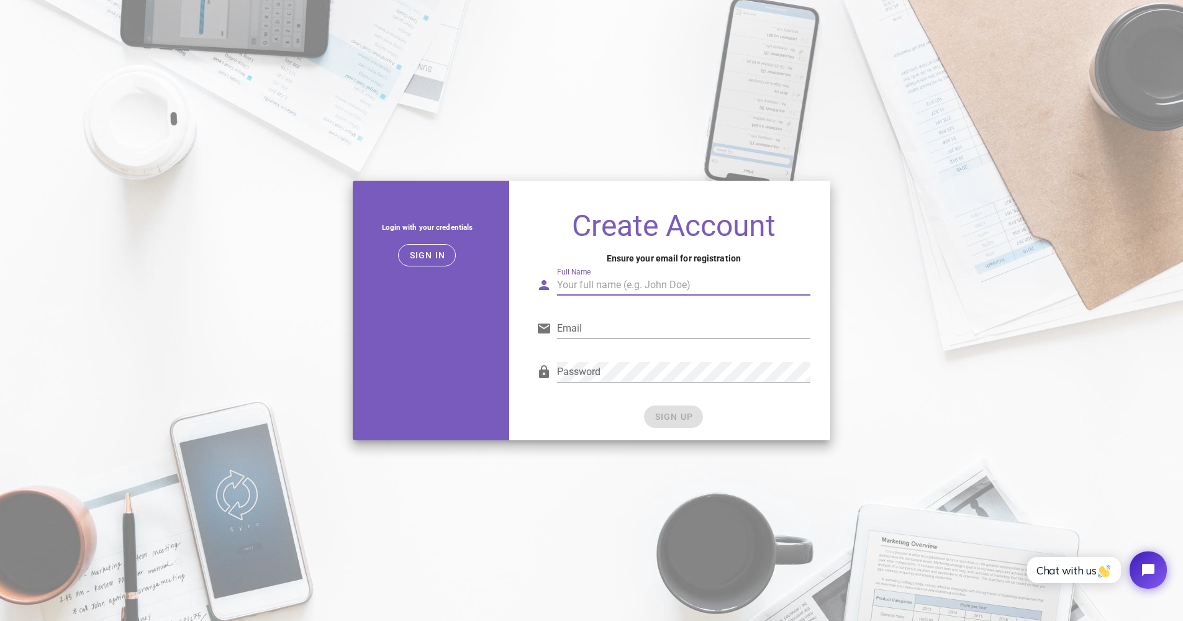
click at [566, 281] on div "Full Name" at bounding box center [683, 285] width 253 height 20
click at [626, 303] on div "Full Name is not valid." at bounding box center [683, 303] width 253 height 7
click at [628, 288] on input "Sohil" at bounding box center [683, 285] width 253 height 20
type input "Sohil Varshney"
type input "sohil88@gmail.com"
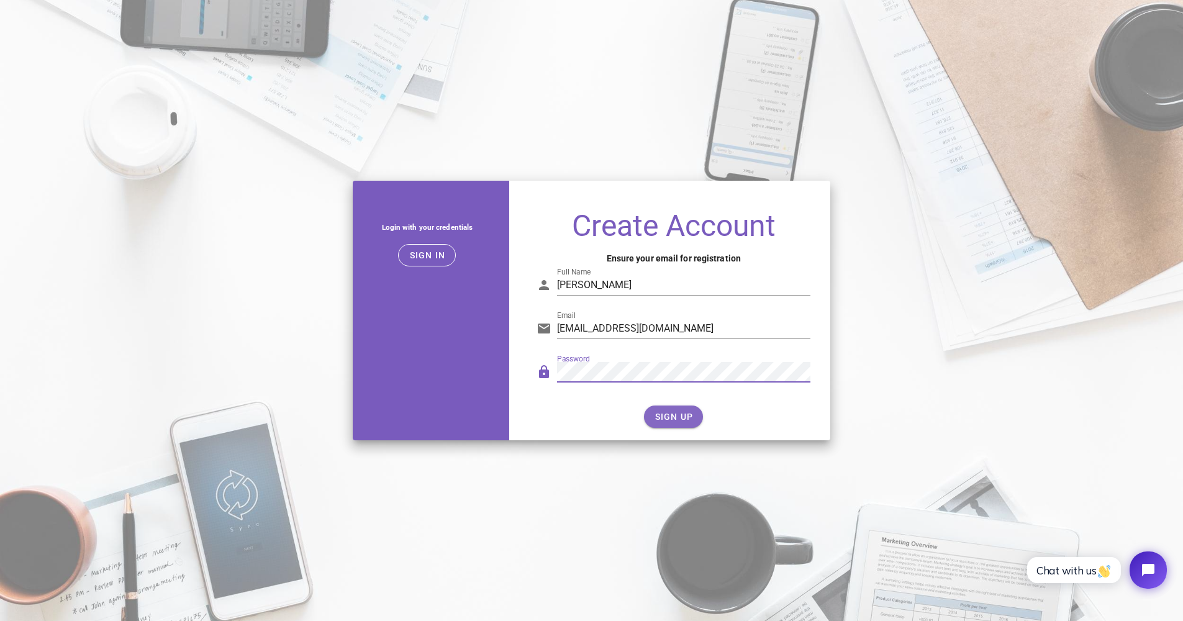
click at [683, 407] on button "SIGN UP" at bounding box center [673, 416] width 59 height 22
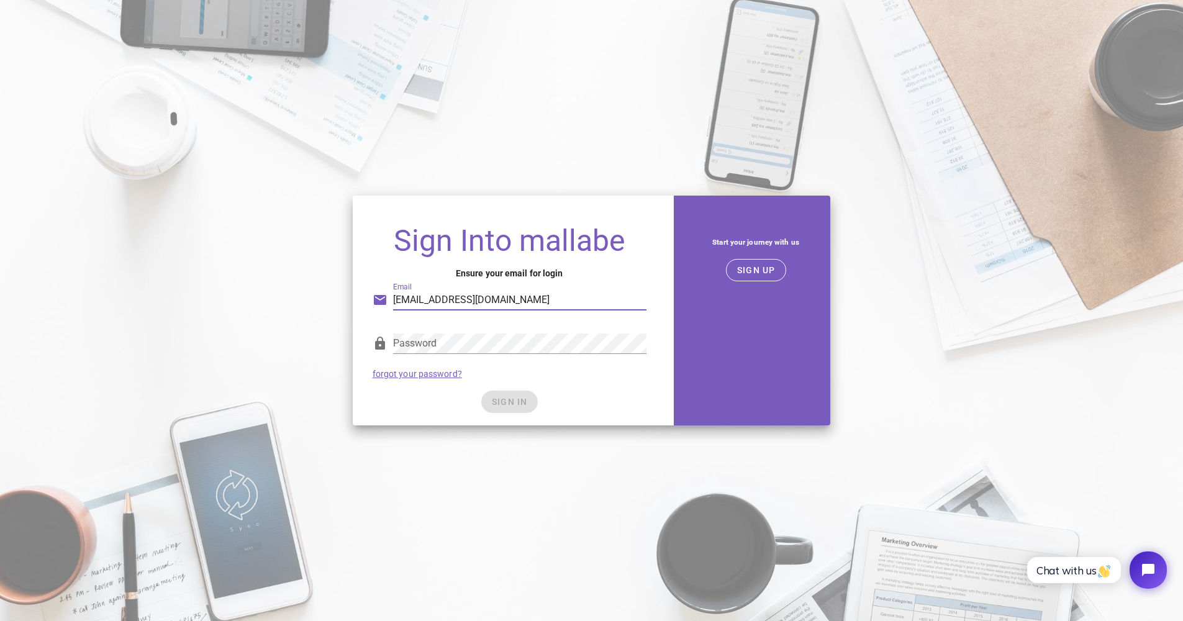
type input "sohil88@gmail.com"
click at [516, 404] on span "SIGN IN" at bounding box center [509, 402] width 37 height 10
click at [518, 400] on span "SIGN IN" at bounding box center [509, 402] width 37 height 10
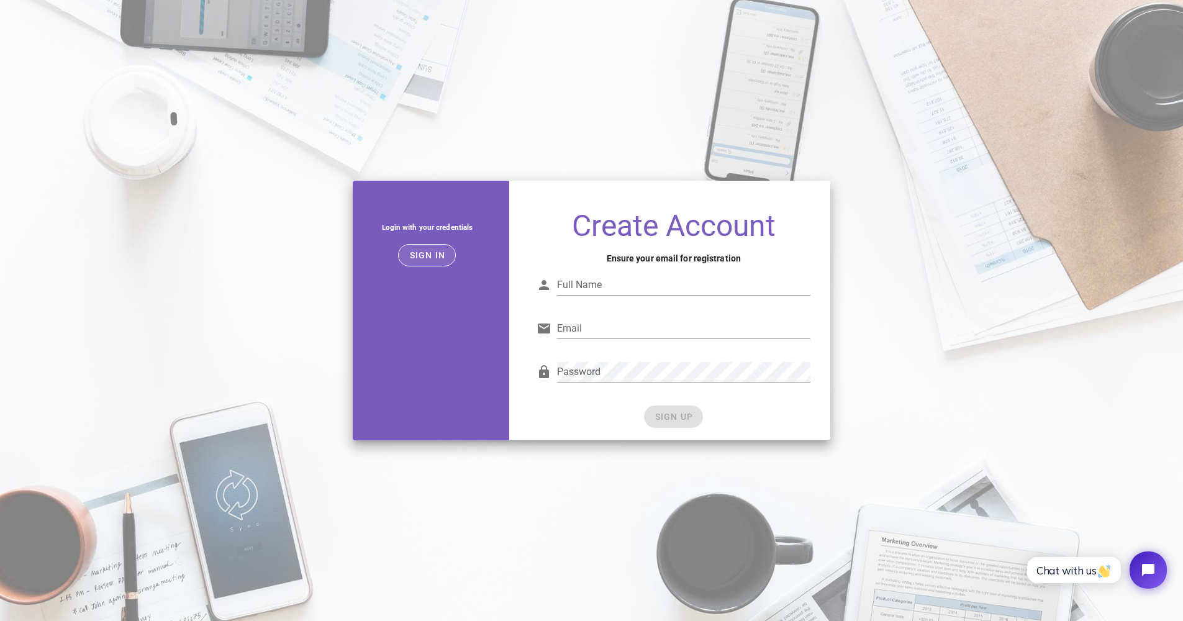
click at [432, 253] on span "Sign in" at bounding box center [427, 255] width 37 height 10
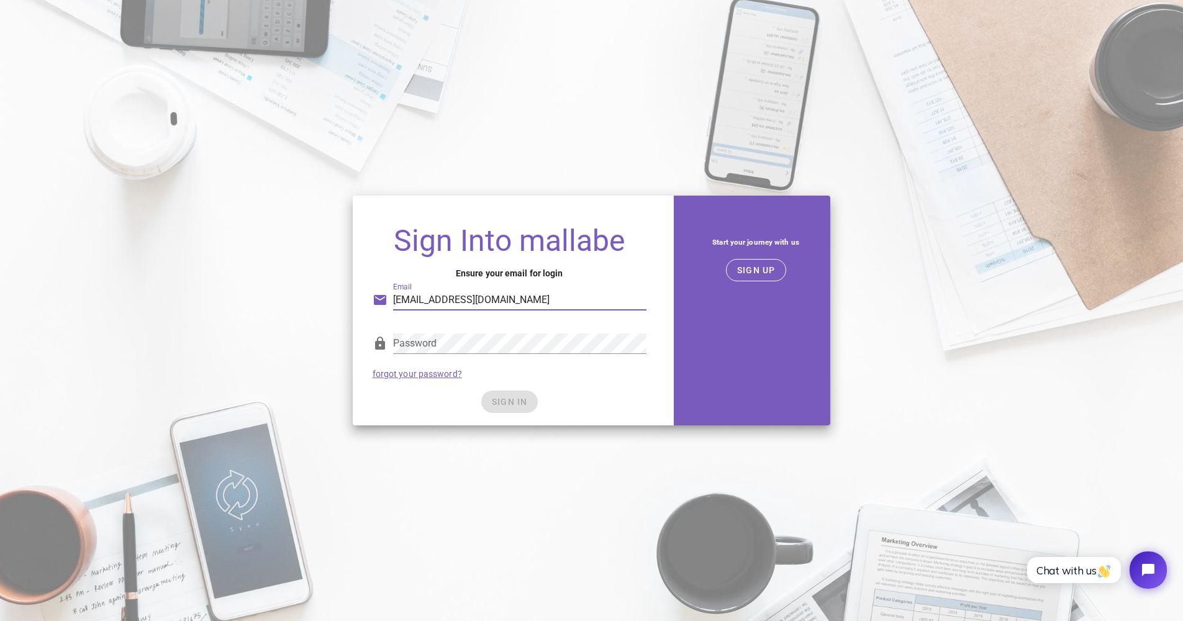
type input "sohil88@gmail.com"
click at [502, 402] on span "SIGN IN" at bounding box center [509, 402] width 37 height 10
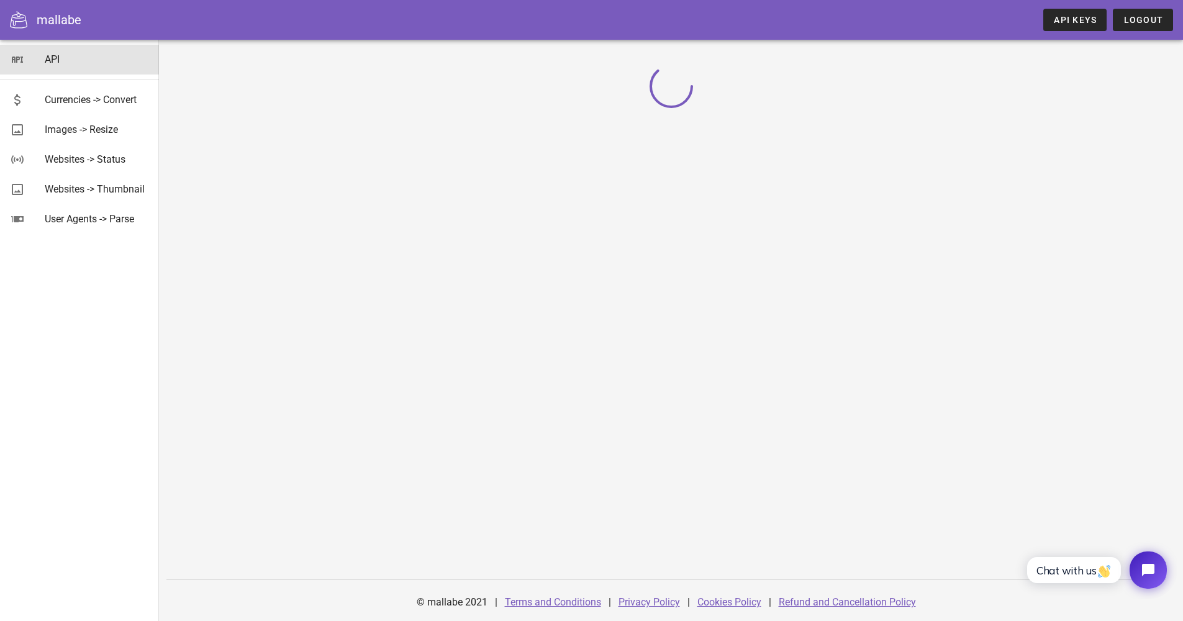
click at [44, 65] on link "API" at bounding box center [79, 60] width 159 height 30
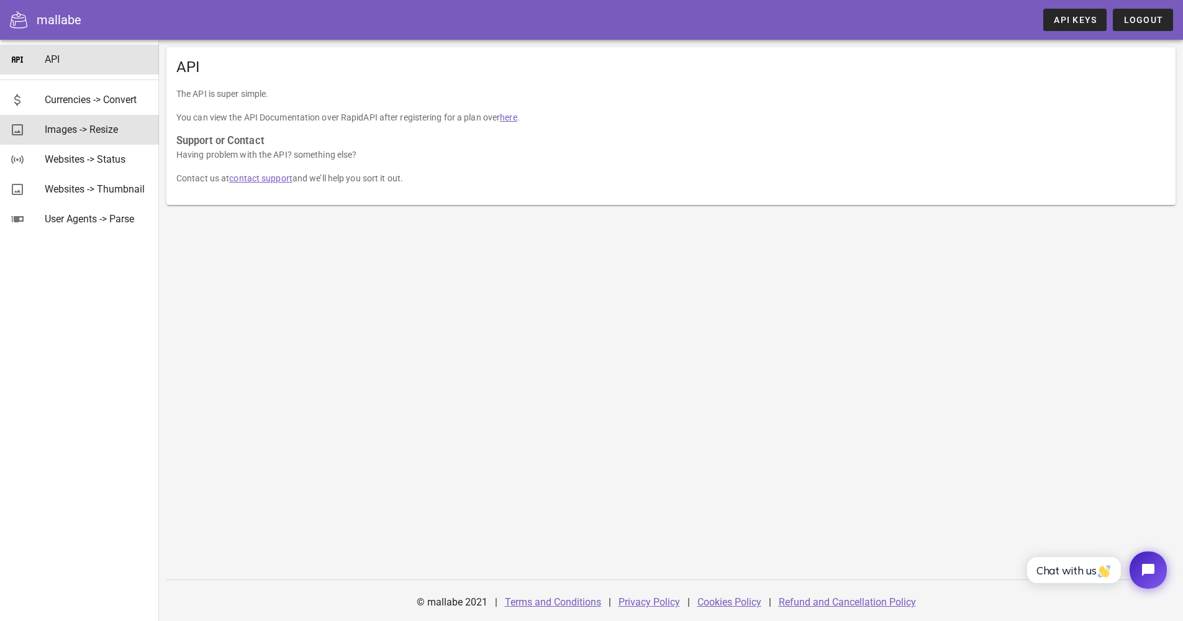
click at [118, 135] on div "Images -> Resize" at bounding box center [97, 130] width 104 height 12
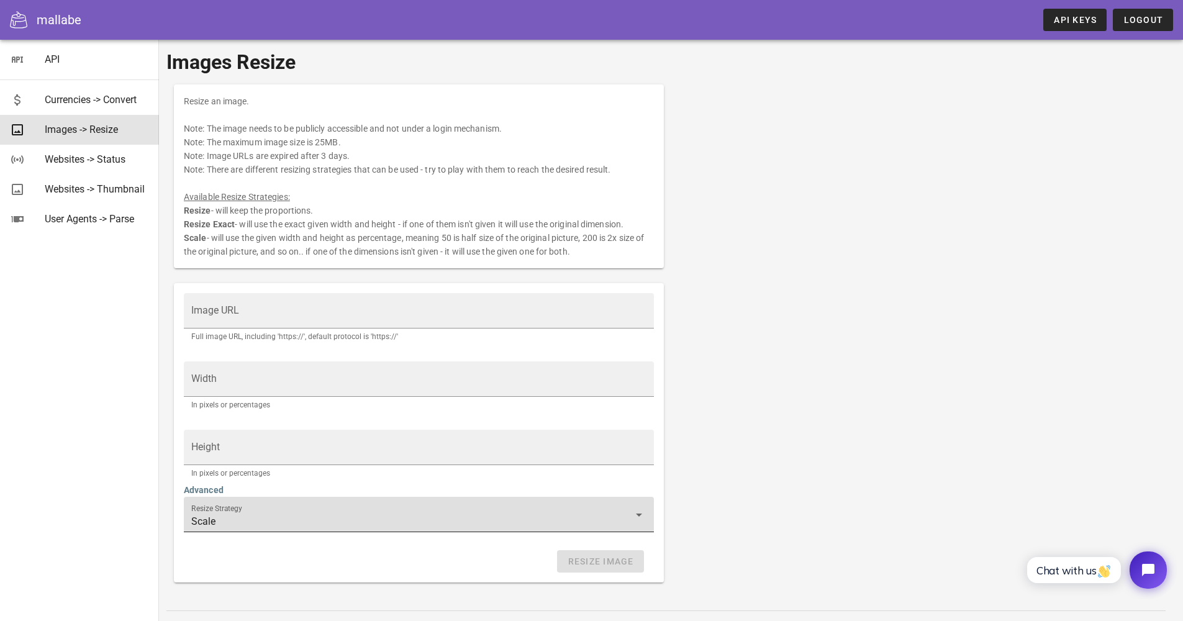
click at [581, 518] on input "Scale" at bounding box center [410, 522] width 438 height 20
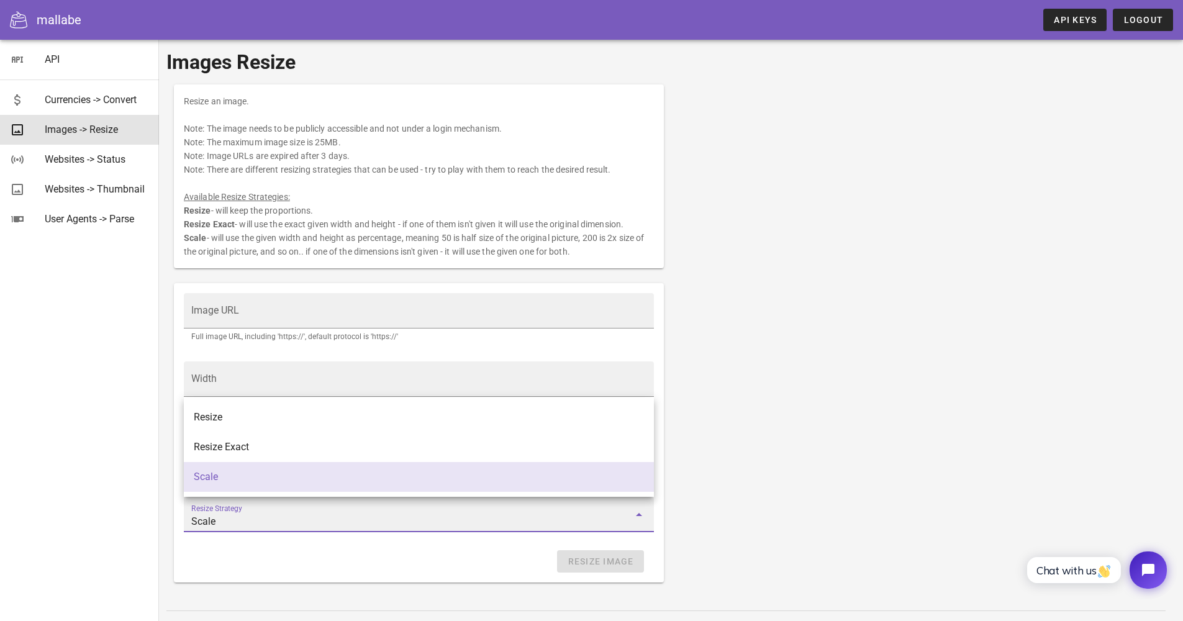
click at [578, 518] on input "Scale" at bounding box center [410, 522] width 438 height 20
click at [886, 420] on div "Resize an image. Note: The image needs to be publicly accessible and not under …" at bounding box center [670, 333] width 1009 height 513
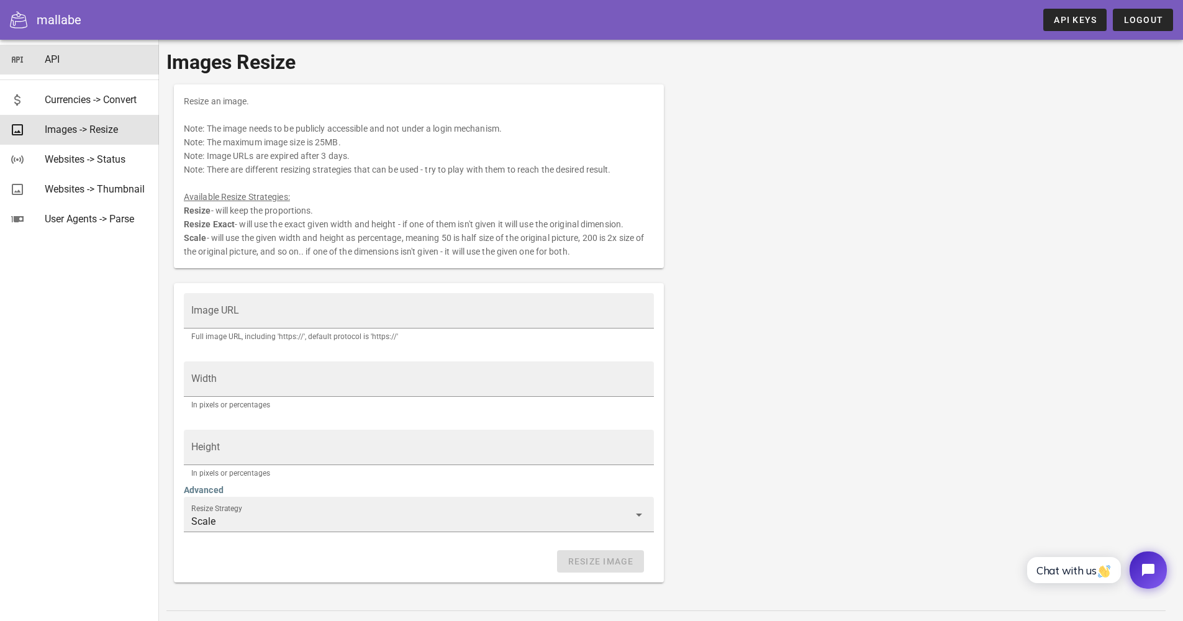
click at [52, 63] on div "API" at bounding box center [97, 59] width 104 height 12
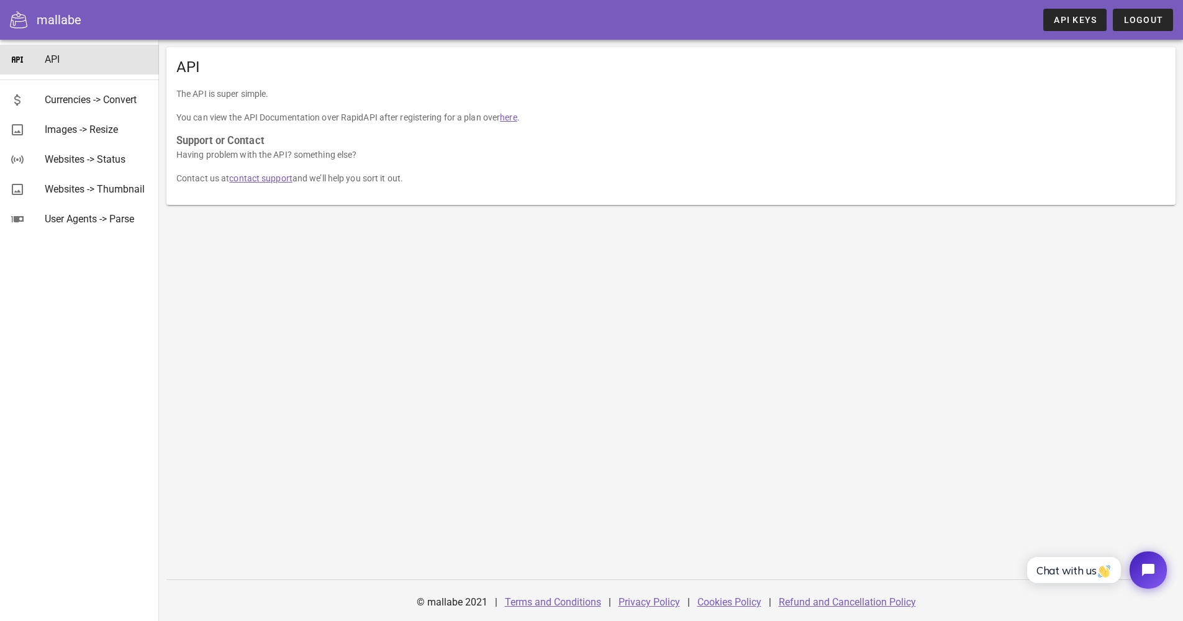
click at [510, 119] on link "here" at bounding box center [508, 117] width 17 height 10
click at [1085, 20] on span "API Keys" at bounding box center [1074, 20] width 43 height 10
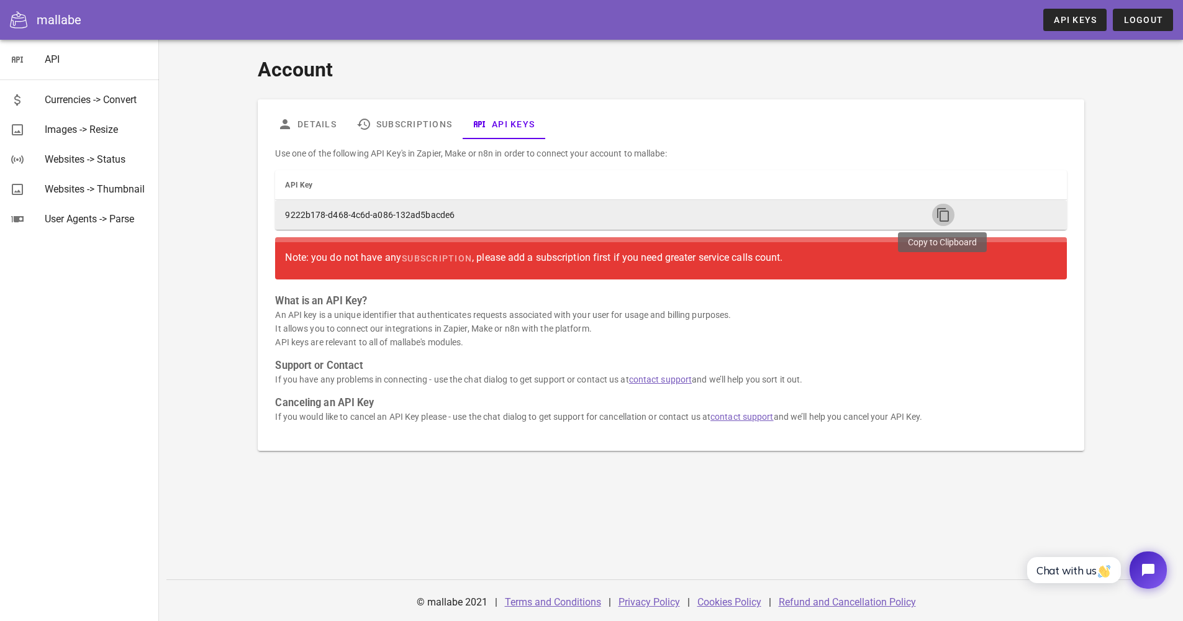
click at [946, 215] on icon "button" at bounding box center [943, 214] width 15 height 15
